Goal: Transaction & Acquisition: Download file/media

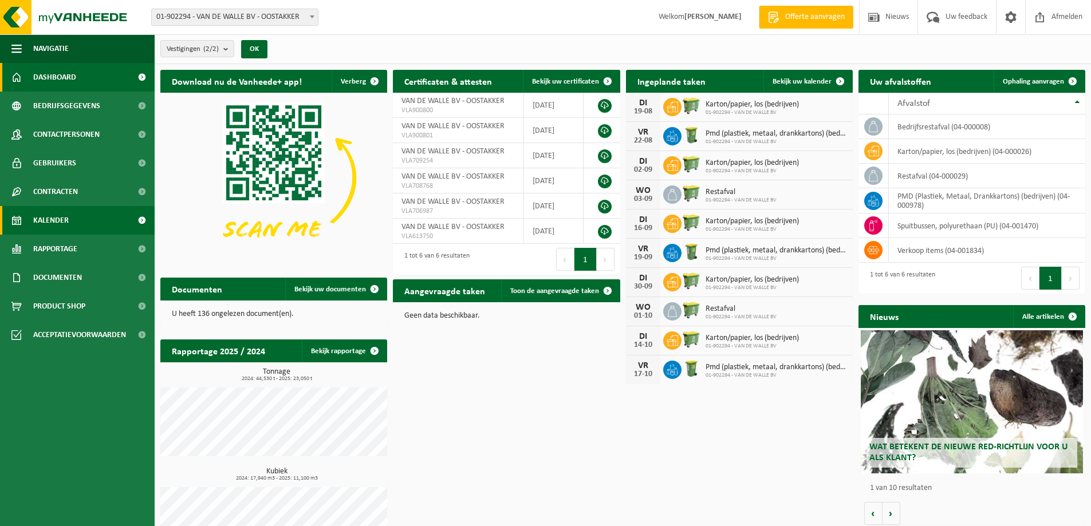
click at [61, 222] on span "Kalender" at bounding box center [51, 220] width 36 height 29
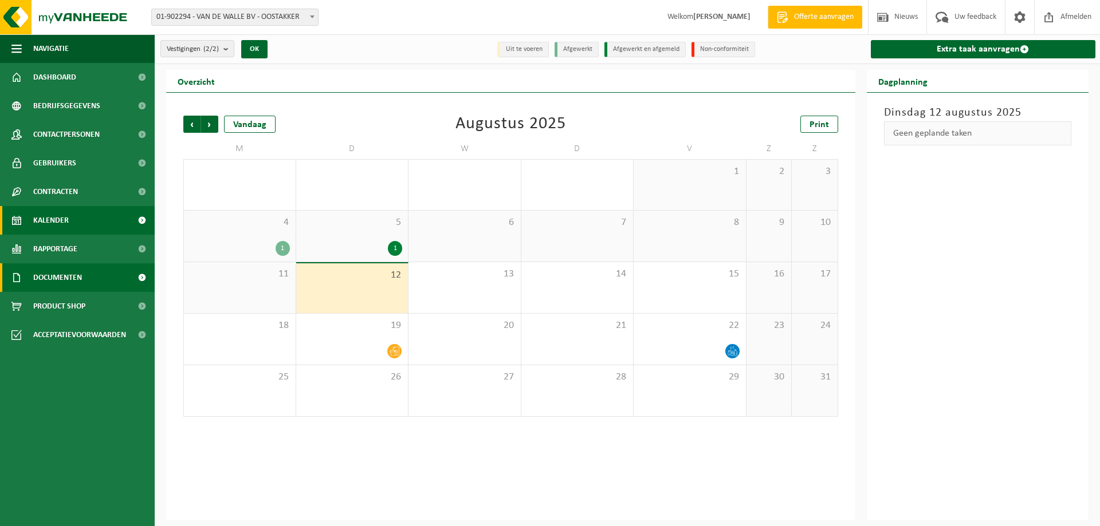
click at [60, 279] on span "Documenten" at bounding box center [57, 277] width 49 height 29
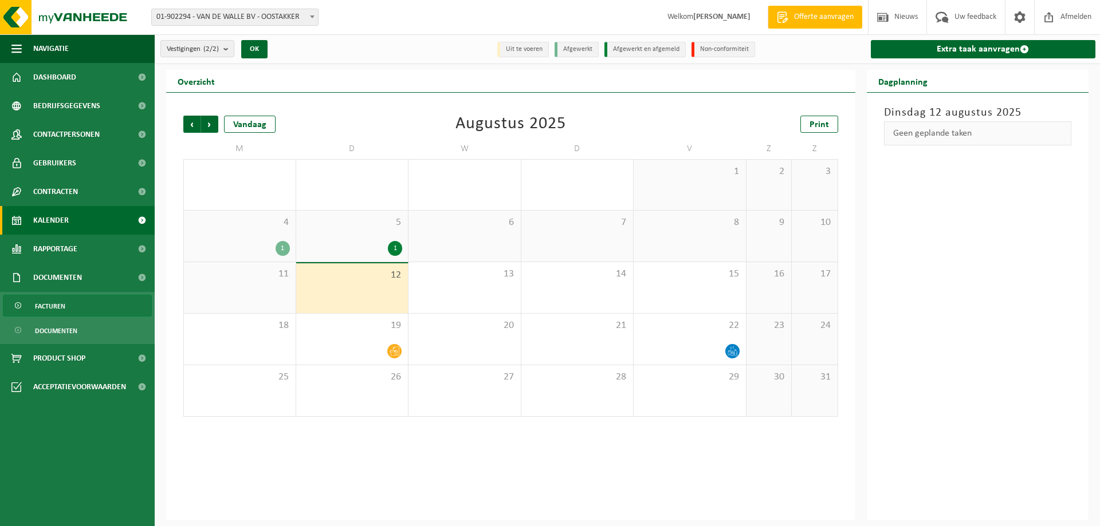
click at [47, 304] on span "Facturen" at bounding box center [50, 307] width 30 height 22
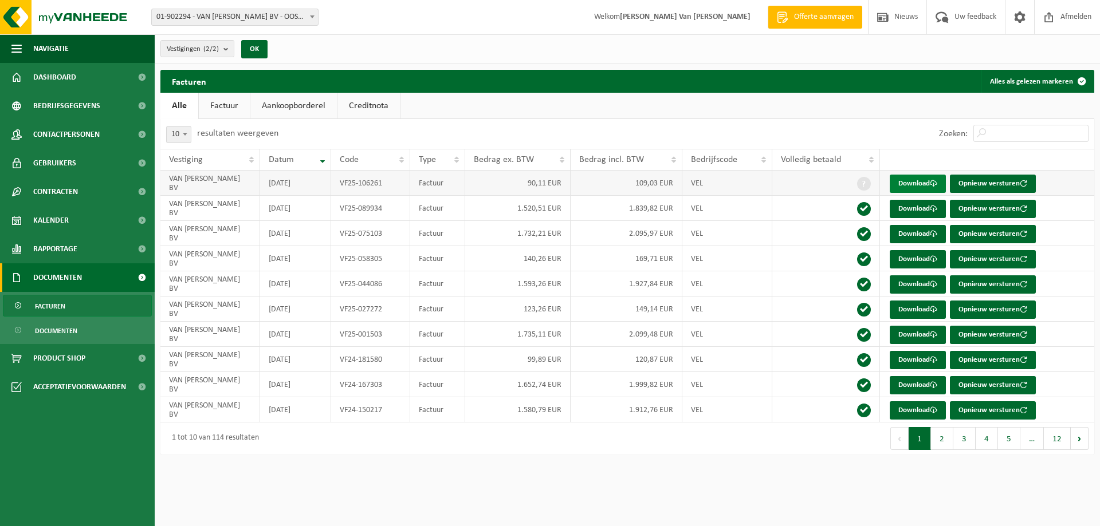
click at [907, 181] on link "Download" at bounding box center [917, 184] width 56 height 18
